Goal: Information Seeking & Learning: Find specific page/section

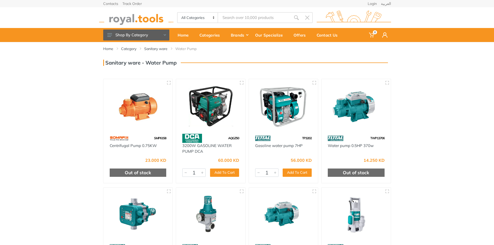
click at [46, 159] on div "Home Category Sanitary ware Water Pump" at bounding box center [247, 173] width 494 height 263
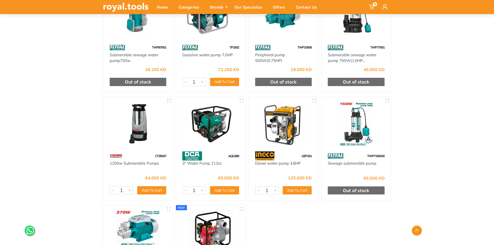
scroll to position [389, 0]
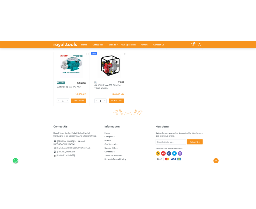
scroll to position [483, 0]
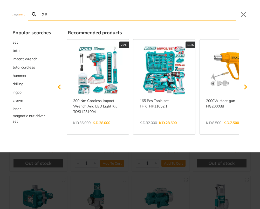
type input "GRA"
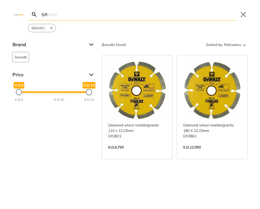
type input "G"
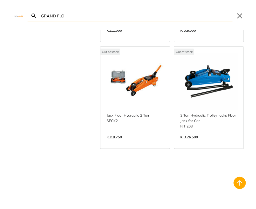
scroll to position [415, 0]
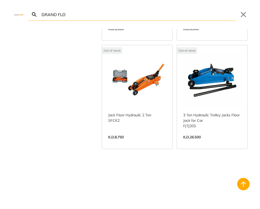
type input "GRAND FLO"
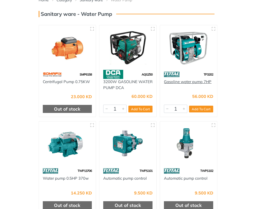
scroll to position [78, 0]
